Goal: Book appointment/travel/reservation

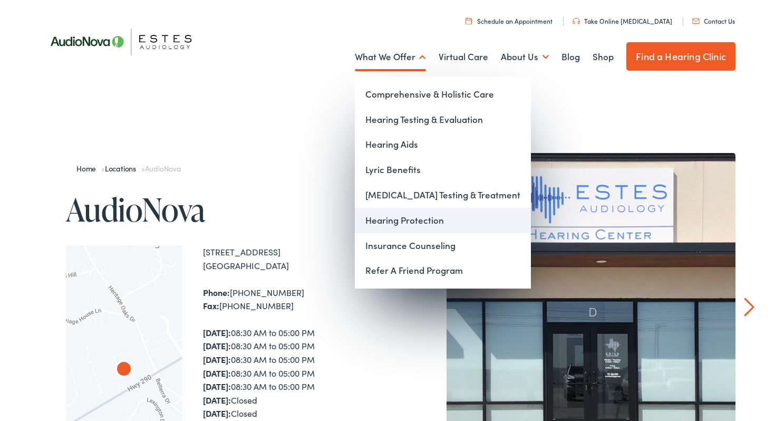
click at [400, 226] on link "Hearing Protection" at bounding box center [443, 220] width 176 height 25
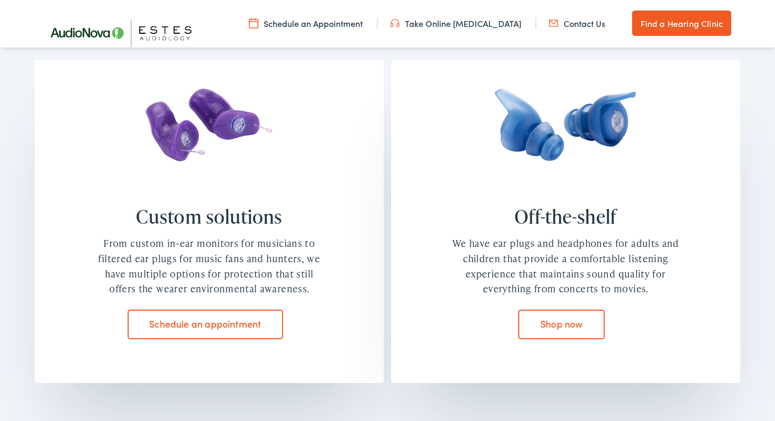
scroll to position [865, 0]
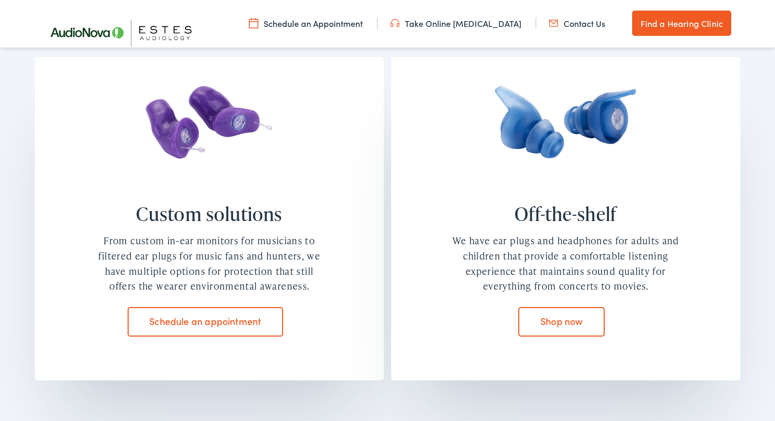
click at [270, 316] on link "Schedule an appointment" at bounding box center [206, 322] width 156 height 30
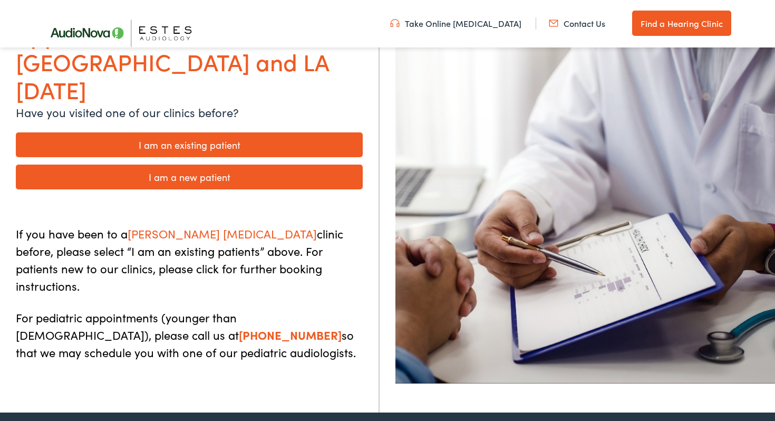
scroll to position [165, 0]
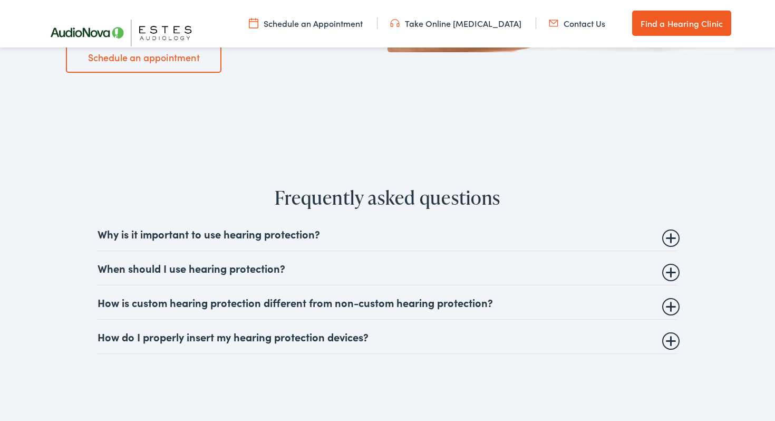
scroll to position [1816, 0]
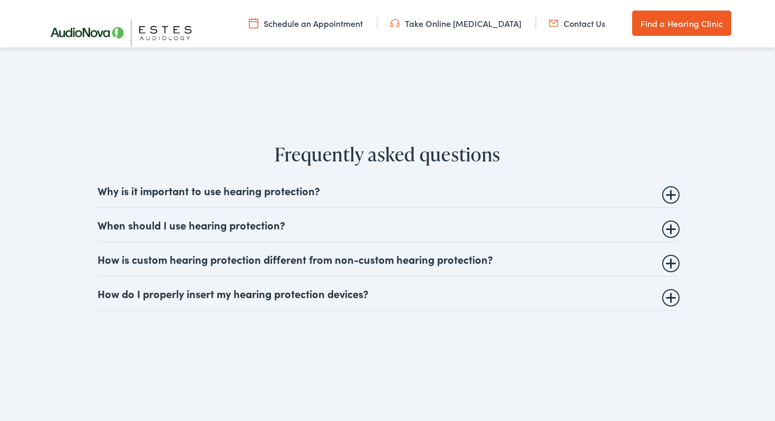
click at [678, 266] on details "How is custom hearing protection different from non-custom hearing protection? …" at bounding box center [388, 259] width 580 height 34
click at [676, 266] on details "How is custom hearing protection different from non-custom hearing protection? …" at bounding box center [388, 259] width 580 height 34
click at [671, 264] on summary "How is custom hearing protection different from non-custom hearing protection?" at bounding box center [388, 259] width 580 height 13
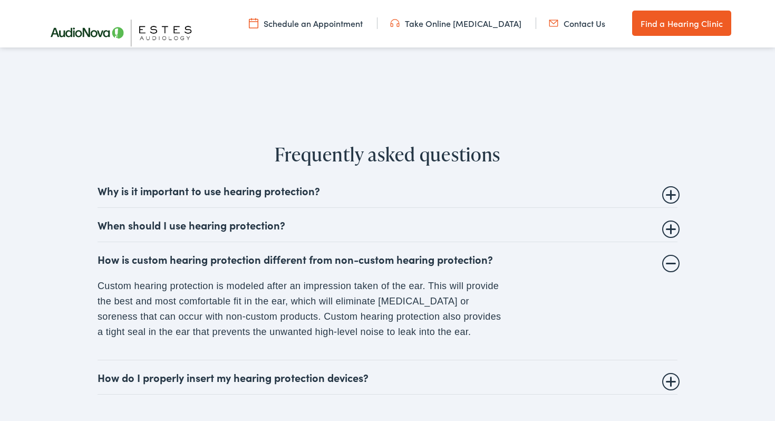
click at [671, 264] on summary "How is custom hearing protection different from non-custom hearing protection?" at bounding box center [388, 259] width 580 height 13
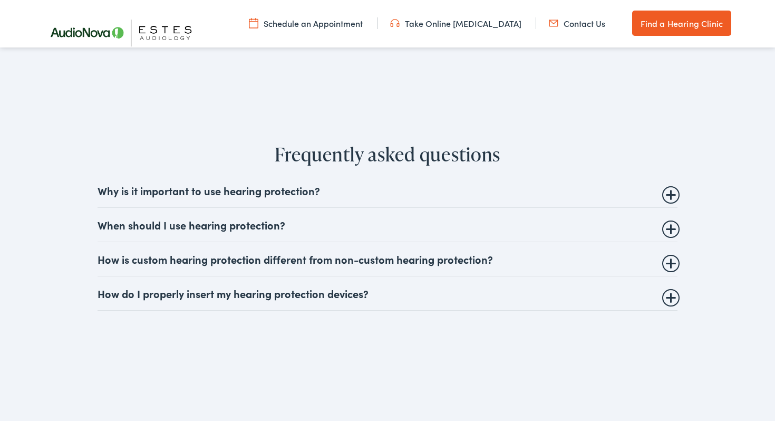
click at [671, 297] on summary "How do I properly insert my hearing protection devices?" at bounding box center [388, 293] width 580 height 13
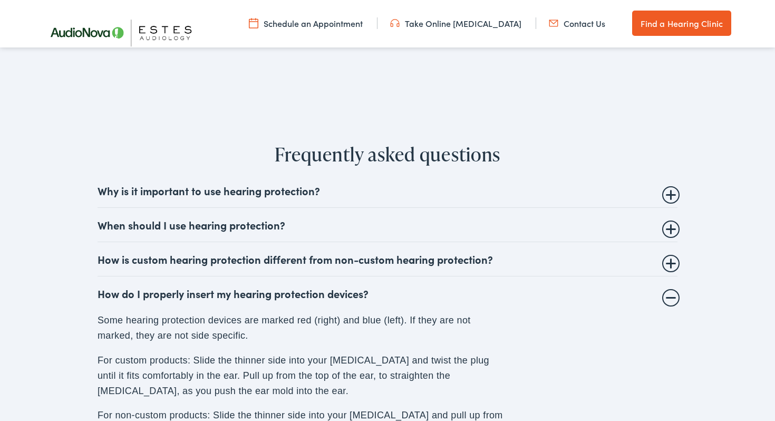
click at [671, 297] on summary "How do I properly insert my hearing protection devices?" at bounding box center [388, 293] width 580 height 13
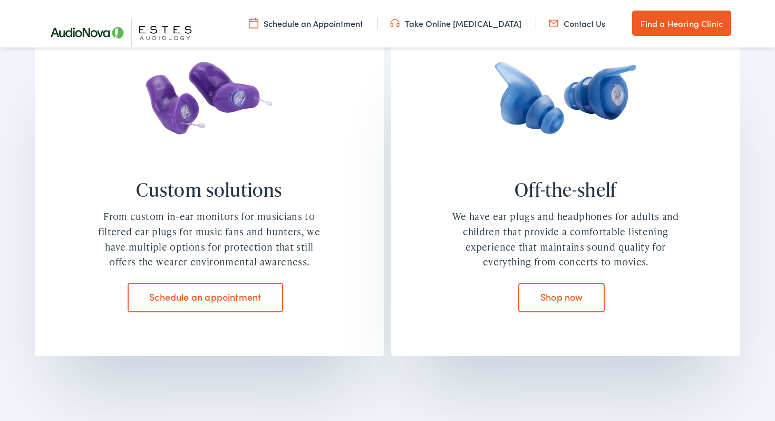
scroll to position [878, 0]
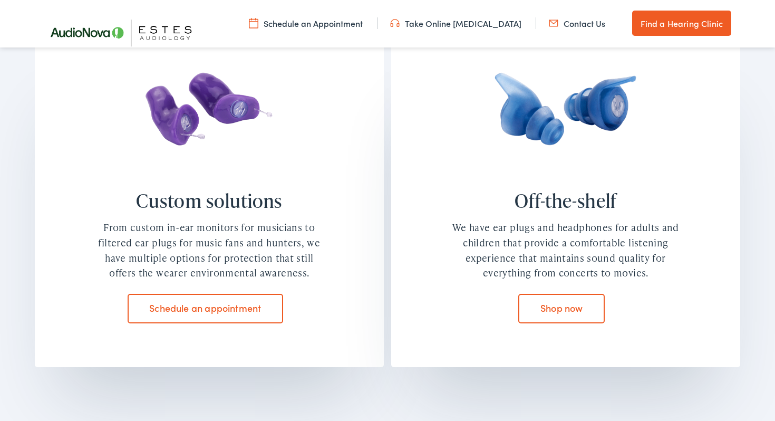
click at [603, 328] on div "Shop now" at bounding box center [566, 312] width 232 height 37
click at [602, 319] on link "Shop now" at bounding box center [561, 309] width 86 height 30
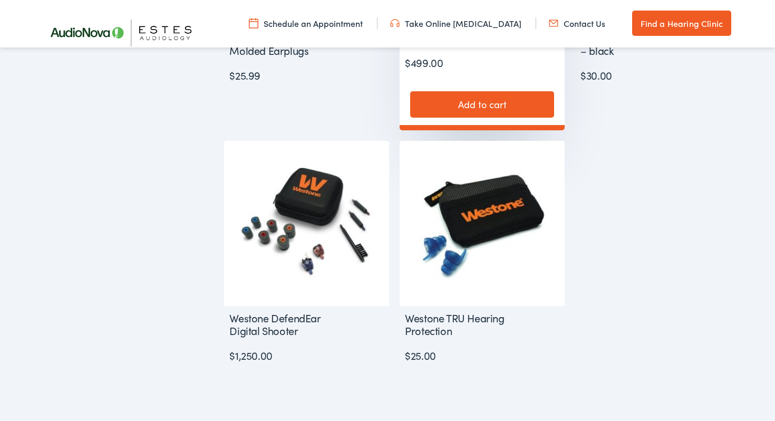
scroll to position [770, 0]
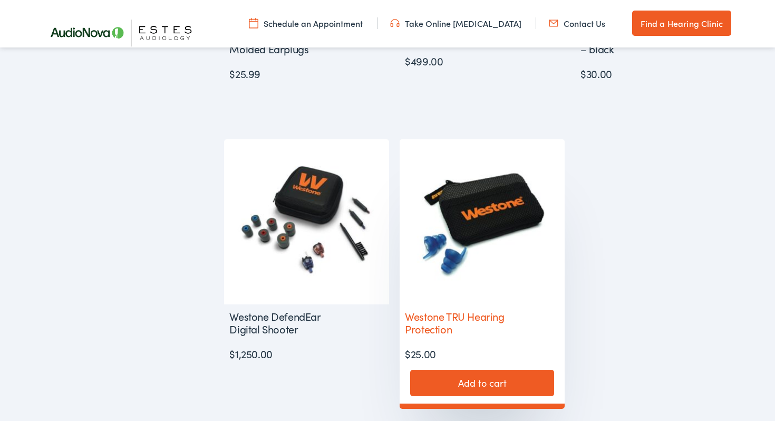
click at [533, 266] on img at bounding box center [482, 221] width 165 height 165
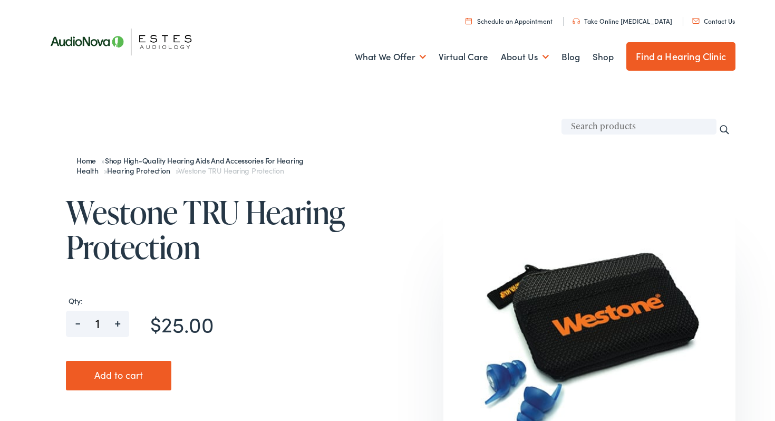
click at [661, 69] on link "Find a Hearing Clinic" at bounding box center [681, 56] width 109 height 28
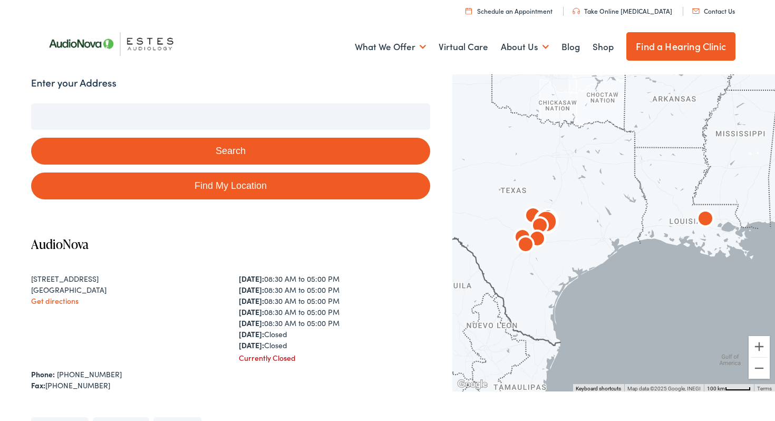
scroll to position [109, 0]
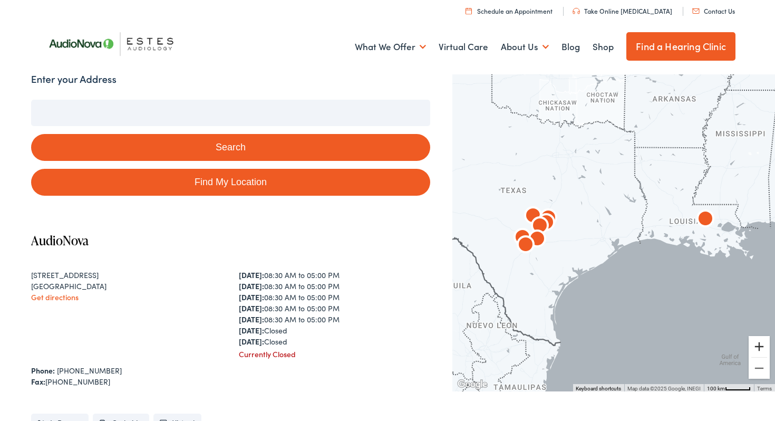
click at [759, 353] on button "Zoom in" at bounding box center [759, 346] width 21 height 21
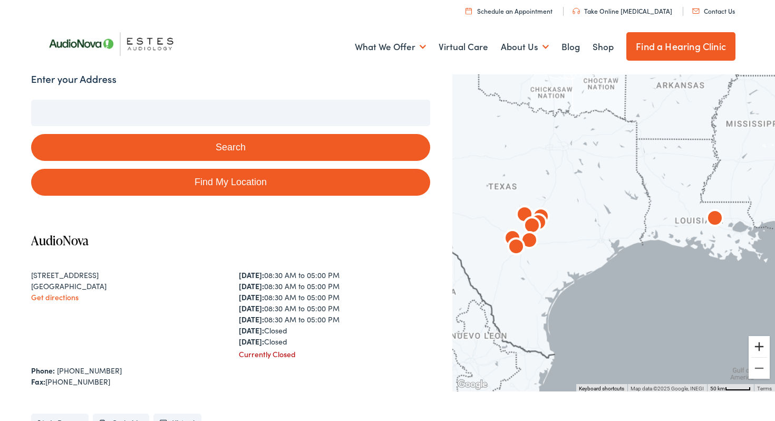
click at [759, 353] on button "Zoom in" at bounding box center [759, 346] width 21 height 21
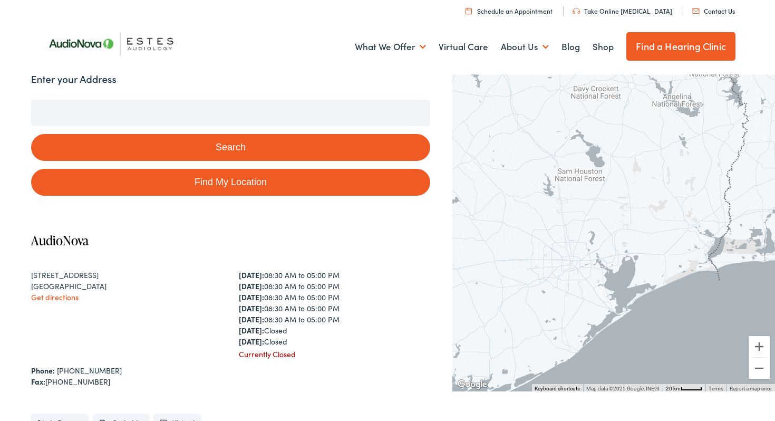
drag, startPoint x: 609, startPoint y: 282, endPoint x: 720, endPoint y: 276, distance: 111.5
click at [719, 276] on div at bounding box center [614, 231] width 323 height 320
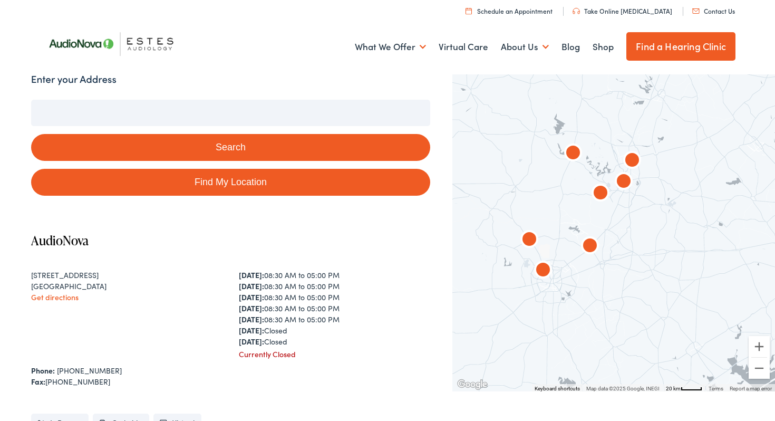
click at [599, 192] on img "AudioNova" at bounding box center [600, 193] width 25 height 25
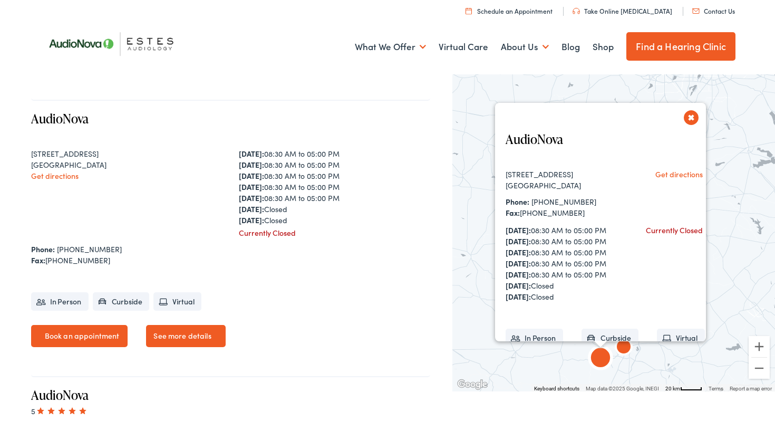
scroll to position [512, 0]
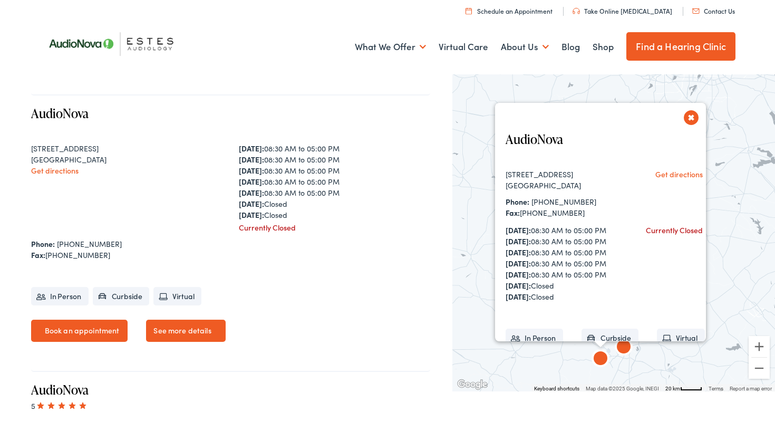
click at [689, 117] on button "Close" at bounding box center [691, 117] width 18 height 18
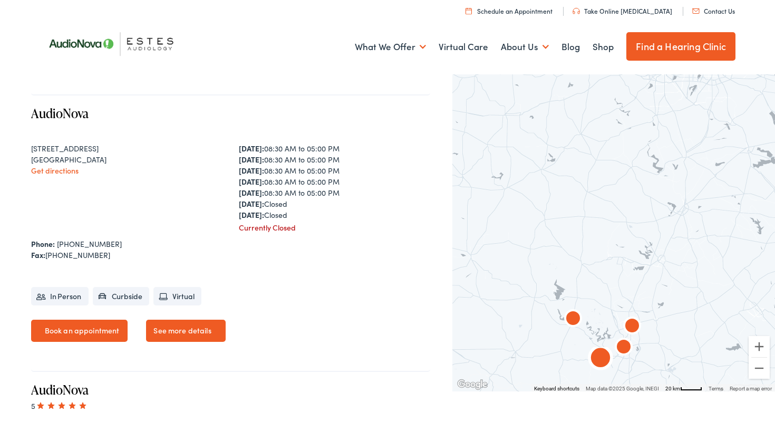
click at [276, 229] on div "Currently Closed" at bounding box center [335, 227] width 192 height 11
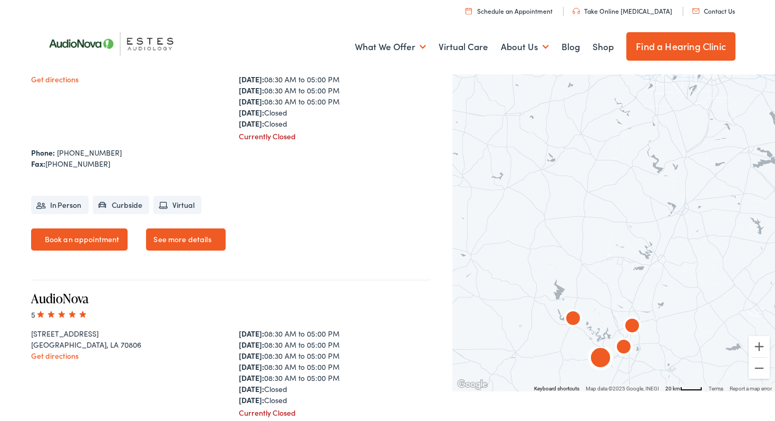
scroll to position [612, 0]
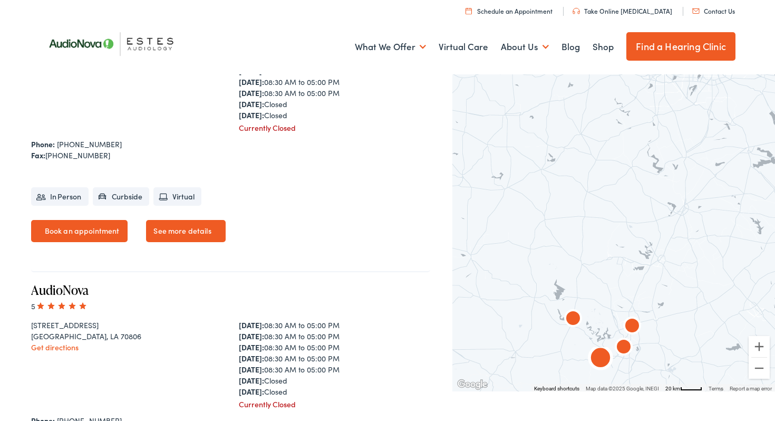
click at [192, 198] on li "Virtual" at bounding box center [177, 196] width 48 height 18
click at [463, 56] on link "Virtual Care" at bounding box center [464, 46] width 50 height 39
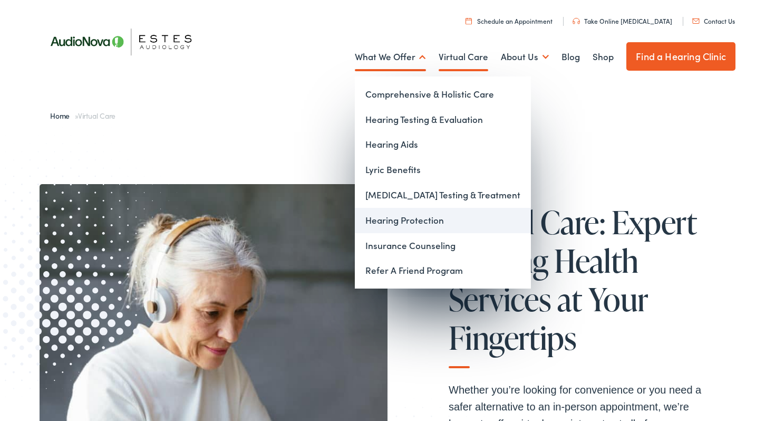
click at [384, 220] on link "Hearing Protection" at bounding box center [443, 220] width 176 height 25
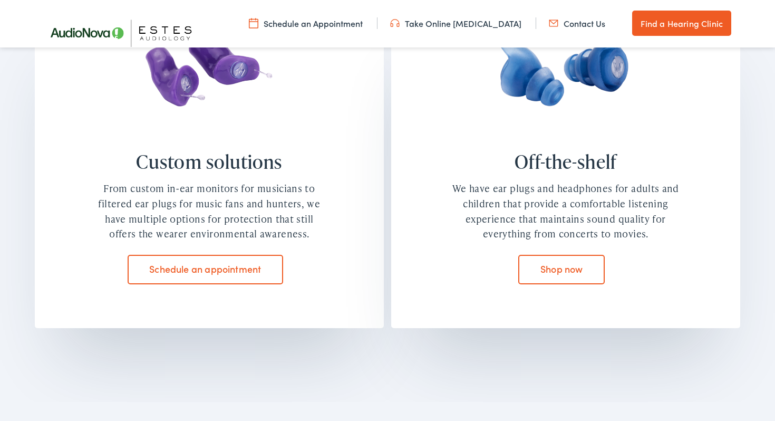
scroll to position [922, 0]
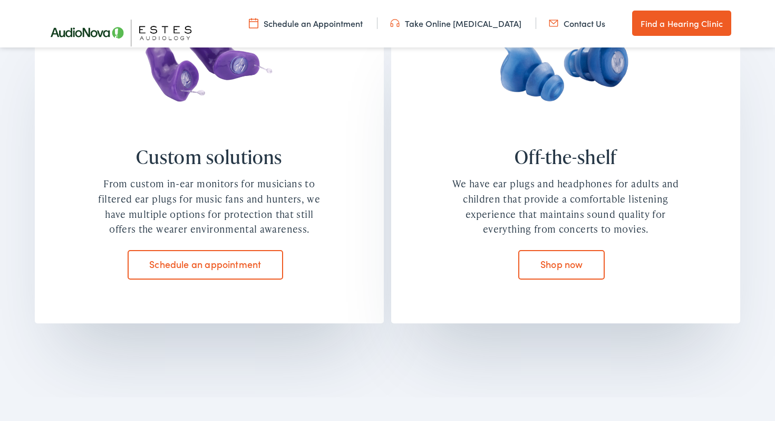
click at [209, 89] on img at bounding box center [209, 79] width 161 height 102
click at [204, 259] on link "Schedule an appointment" at bounding box center [206, 265] width 156 height 30
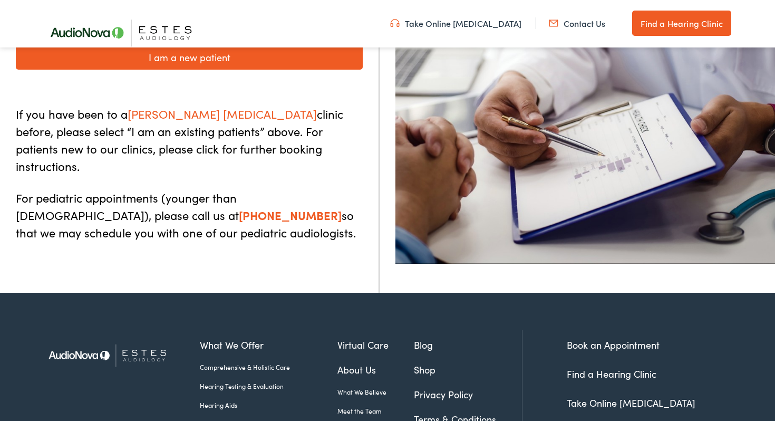
scroll to position [209, 0]
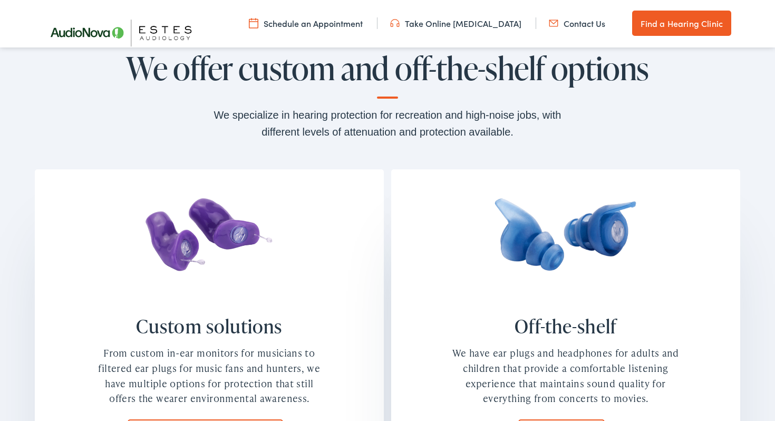
scroll to position [753, 0]
